Goal: Transaction & Acquisition: Purchase product/service

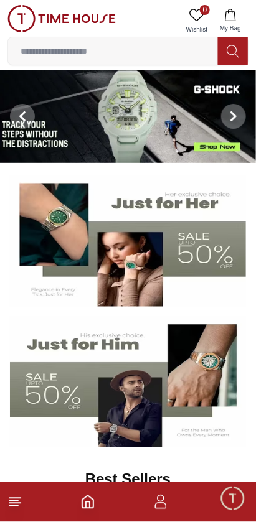
click at [90, 126] on img at bounding box center [128, 116] width 256 height 93
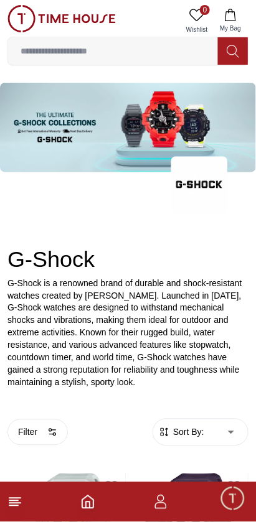
click at [161, 502] on icon "button" at bounding box center [161, 505] width 12 height 6
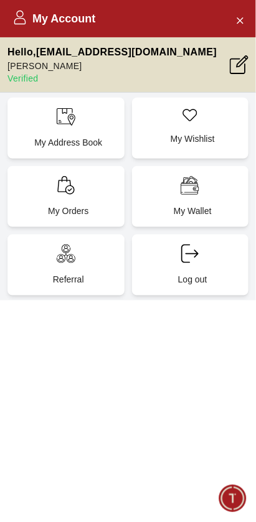
click at [226, 498] on span "Minimize live chat window" at bounding box center [232, 498] width 36 height 36
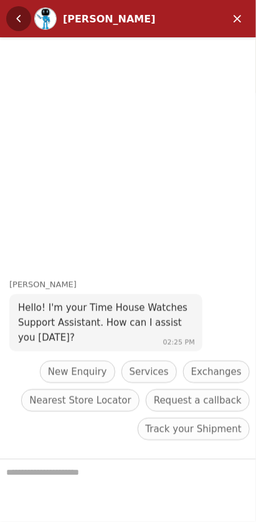
click at [17, 14] on em "Back" at bounding box center [18, 18] width 25 height 25
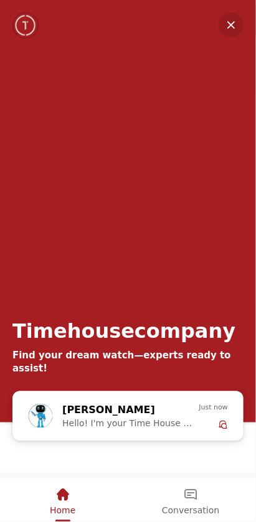
click at [50, 494] on div "Home" at bounding box center [62, 499] width 123 height 42
click at [52, 505] on div "Home" at bounding box center [62, 494] width 25 height 21
click at [57, 499] on em "Home" at bounding box center [62, 494] width 15 height 15
click at [226, 21] on em "Minimize" at bounding box center [230, 24] width 25 height 25
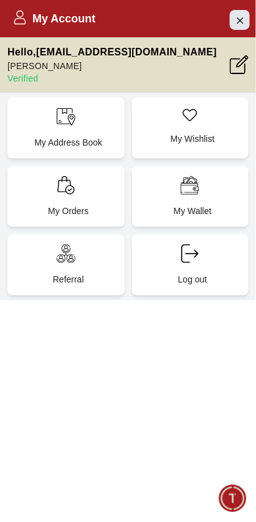
click at [239, 20] on icon "Close Account" at bounding box center [239, 20] width 10 height 16
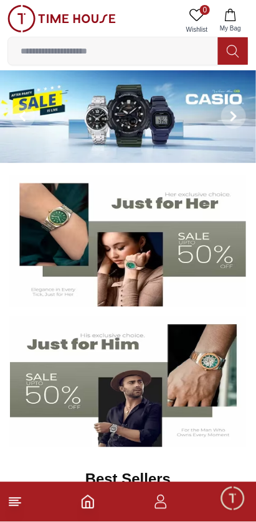
click at [105, 125] on img at bounding box center [128, 116] width 256 height 93
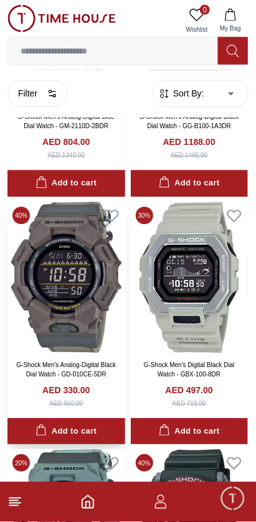
scroll to position [2031, 0]
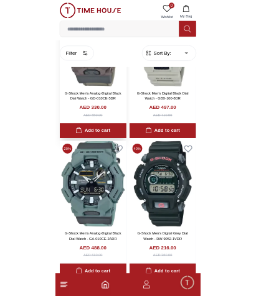
scroll to position [2217, 0]
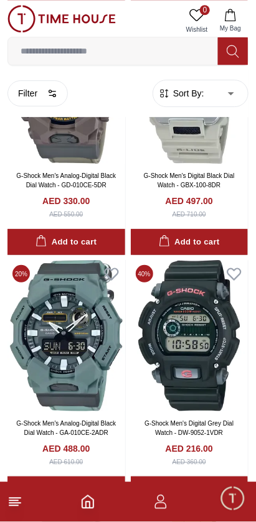
click at [65, 47] on input at bounding box center [112, 51] width 209 height 25
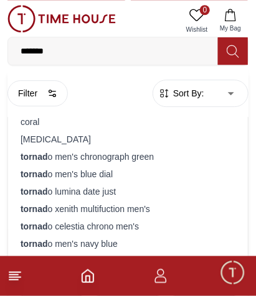
type input "*******"
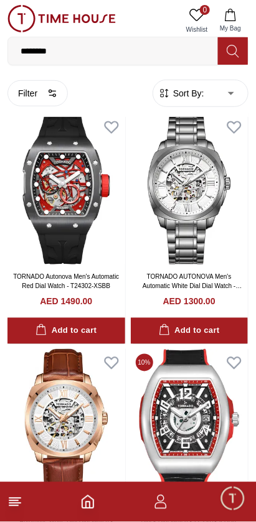
scroll to position [34, 0]
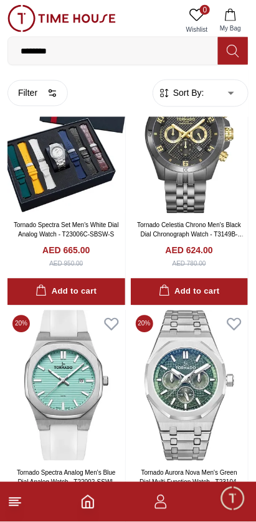
scroll to position [3788, 0]
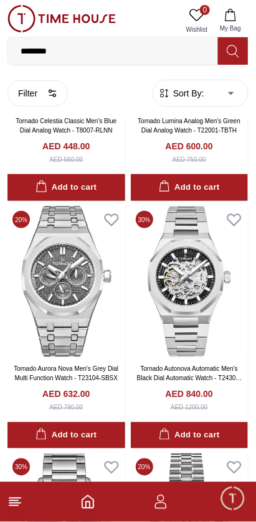
scroll to position [5378, 0]
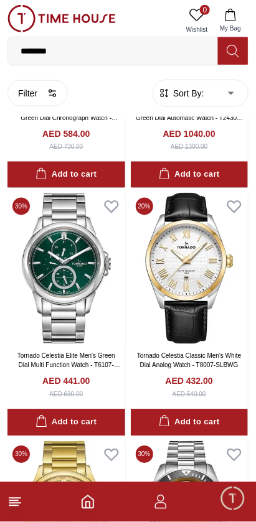
scroll to position [9104, 0]
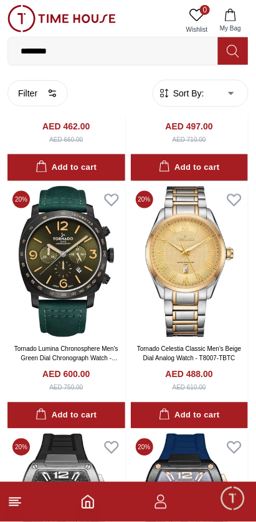
scroll to position [9606, 0]
click at [44, 433] on img at bounding box center [65, 508] width 117 height 151
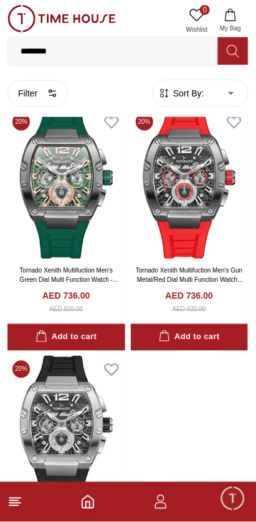
scroll to position [10178, 0]
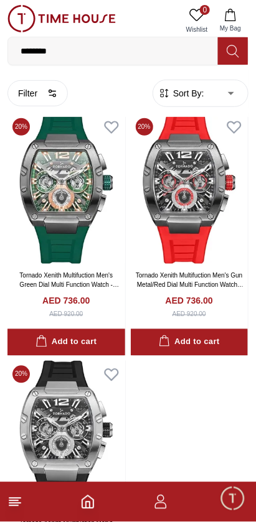
scroll to position [9411, 0]
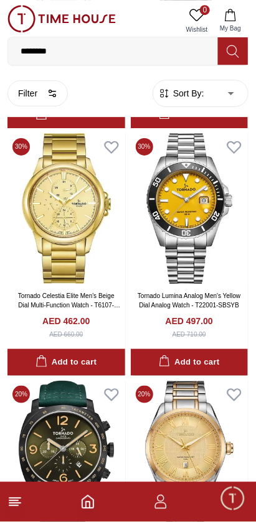
scroll to position [6945, 0]
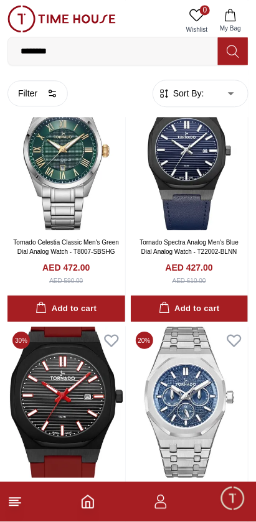
scroll to position [2062, 0]
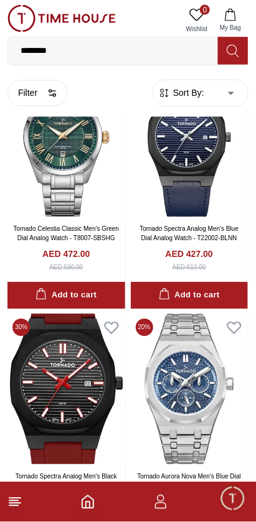
click at [85, 500] on icon "Home" at bounding box center [87, 501] width 15 height 15
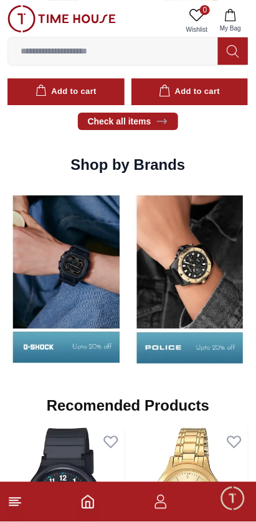
scroll to position [1106, 0]
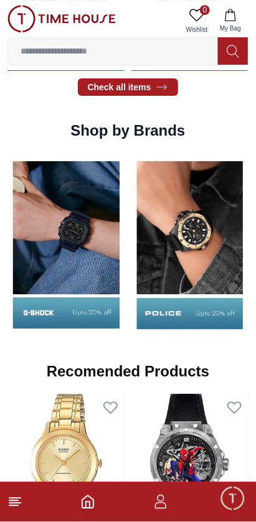
click at [173, 262] on img at bounding box center [189, 244] width 117 height 183
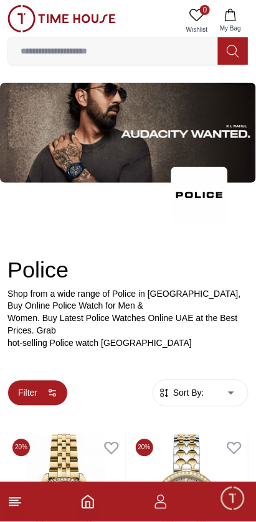
click at [29, 380] on button "Filter" at bounding box center [37, 393] width 60 height 26
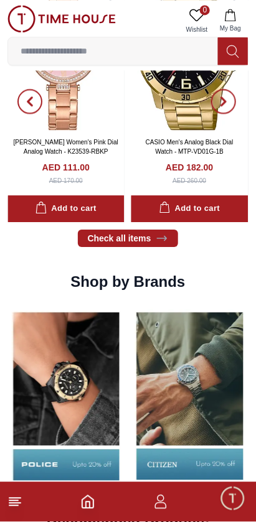
scroll to position [948, 0]
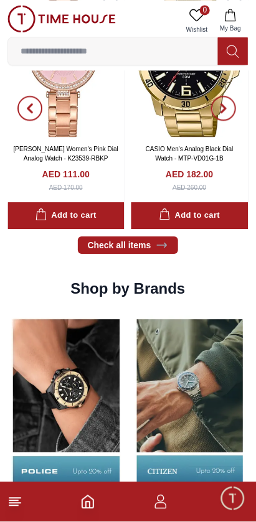
click at [39, 394] on img at bounding box center [65, 402] width 117 height 183
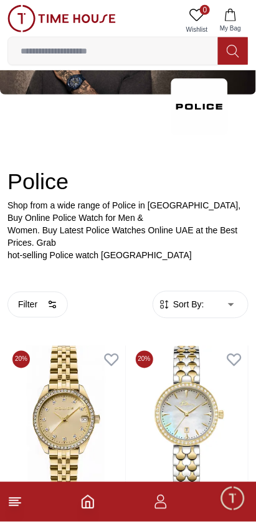
scroll to position [92, 0]
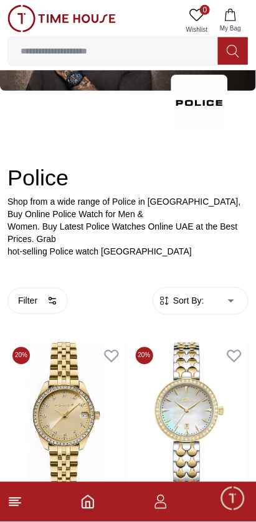
click at [174, 295] on span "Sort By:" at bounding box center [187, 301] width 34 height 12
click at [184, 295] on span "Sort By:" at bounding box center [187, 301] width 34 height 12
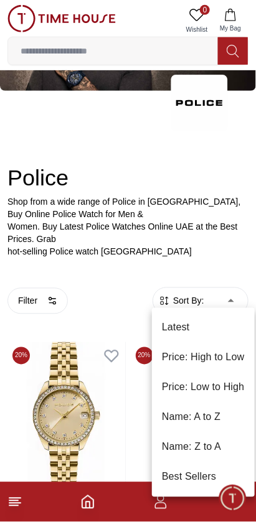
click at [47, 398] on div at bounding box center [128, 261] width 256 height 522
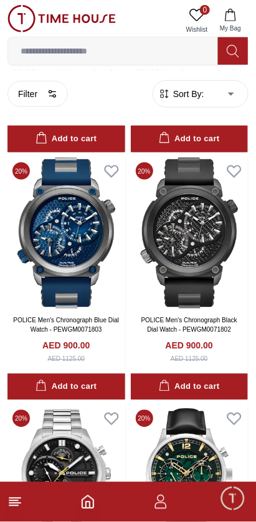
scroll to position [4239, 0]
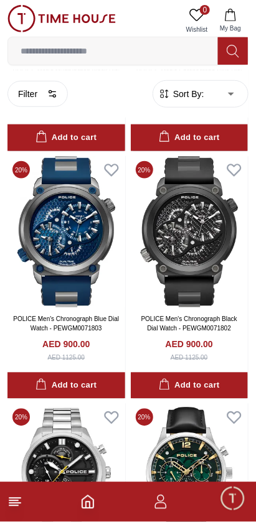
scroll to position [2378, 0]
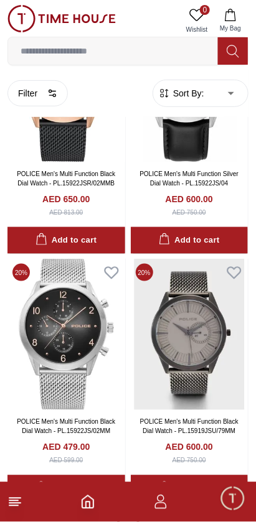
scroll to position [2485, 0]
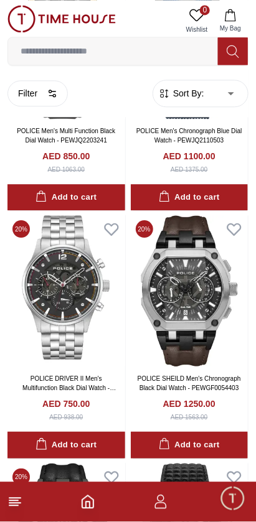
scroll to position [2697, 0]
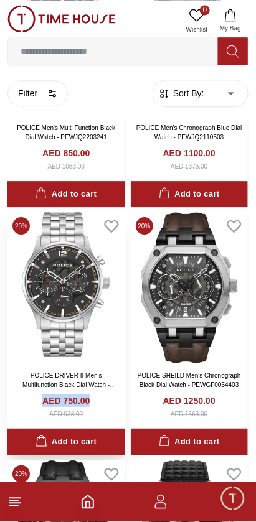
scroll to position [2378, 0]
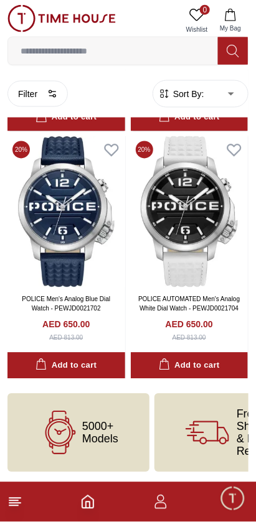
scroll to position [768, 0]
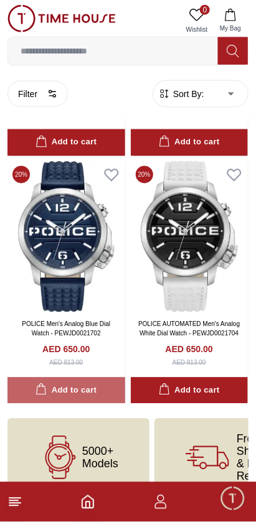
scroll to position [948, 0]
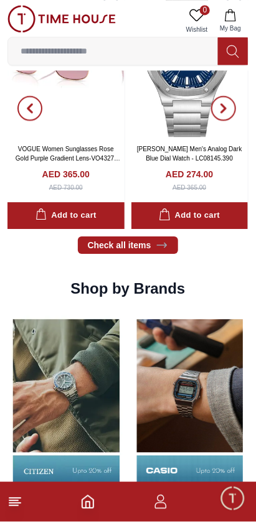
click at [77, 400] on img at bounding box center [65, 402] width 117 height 183
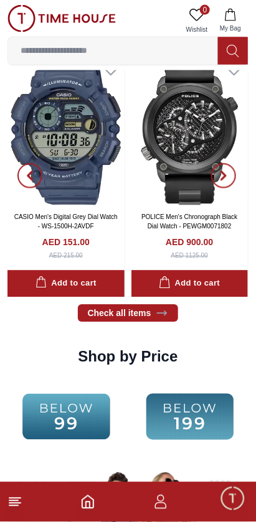
scroll to position [948, 0]
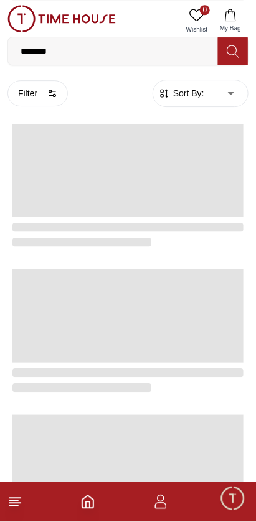
scroll to position [2035, 0]
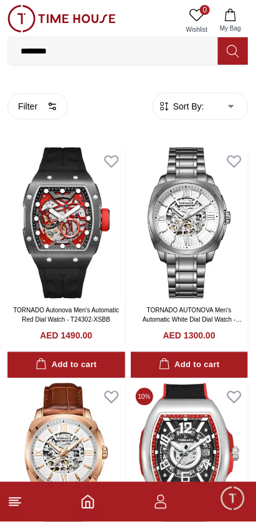
click at [82, 501] on icon "Home" at bounding box center [87, 501] width 11 height 12
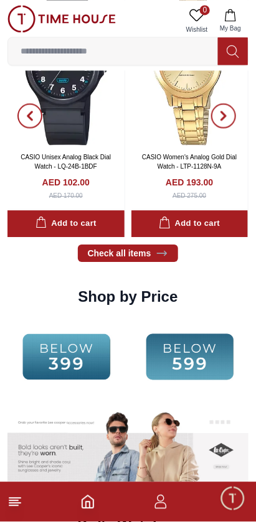
scroll to position [1504, 0]
click at [55, 330] on img at bounding box center [65, 356] width 117 height 75
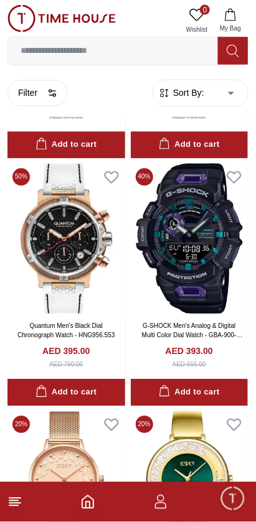
scroll to position [1445, 0]
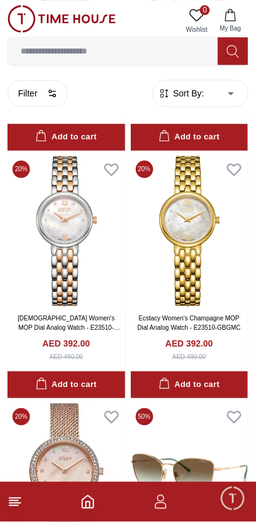
scroll to position [2109, 0]
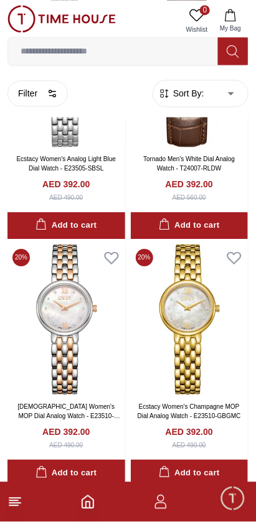
scroll to position [1504, 0]
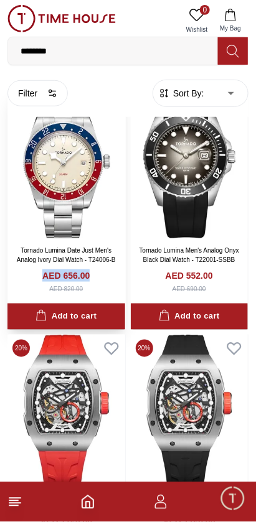
scroll to position [61, 0]
